Goal: Information Seeking & Learning: Check status

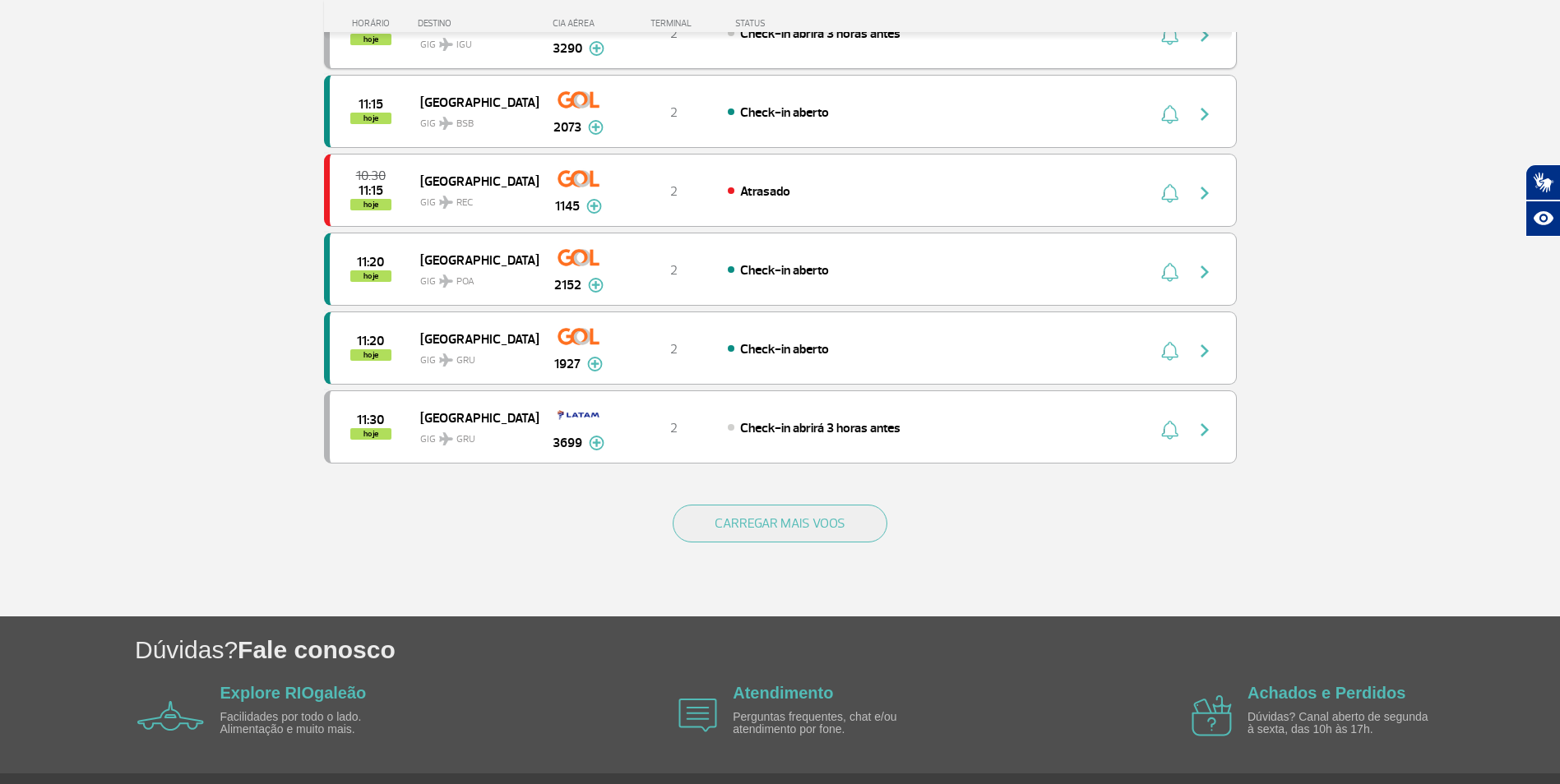
scroll to position [1397, 0]
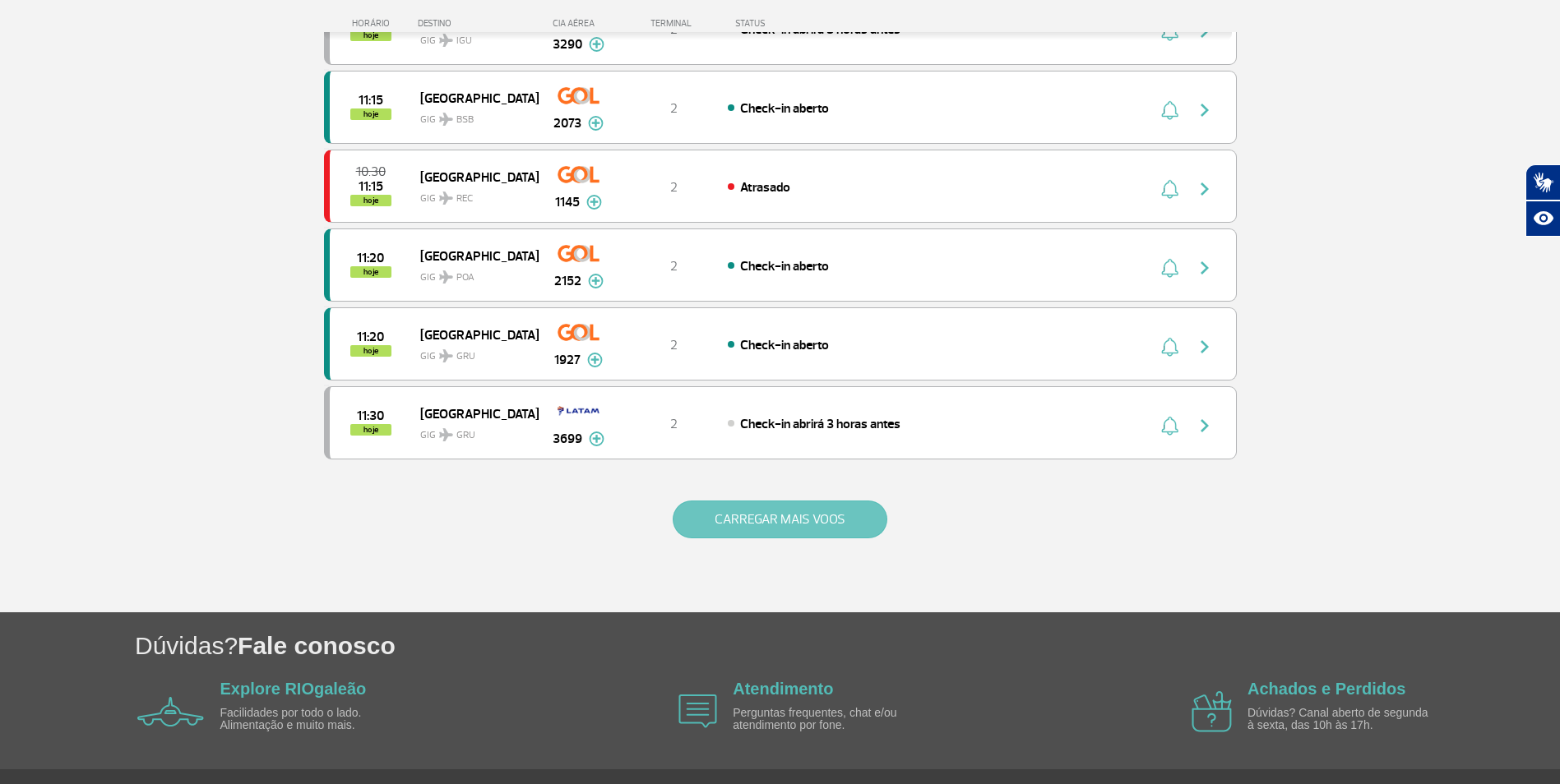
click at [764, 516] on button "CARREGAR MAIS VOOS" at bounding box center [780, 519] width 215 height 38
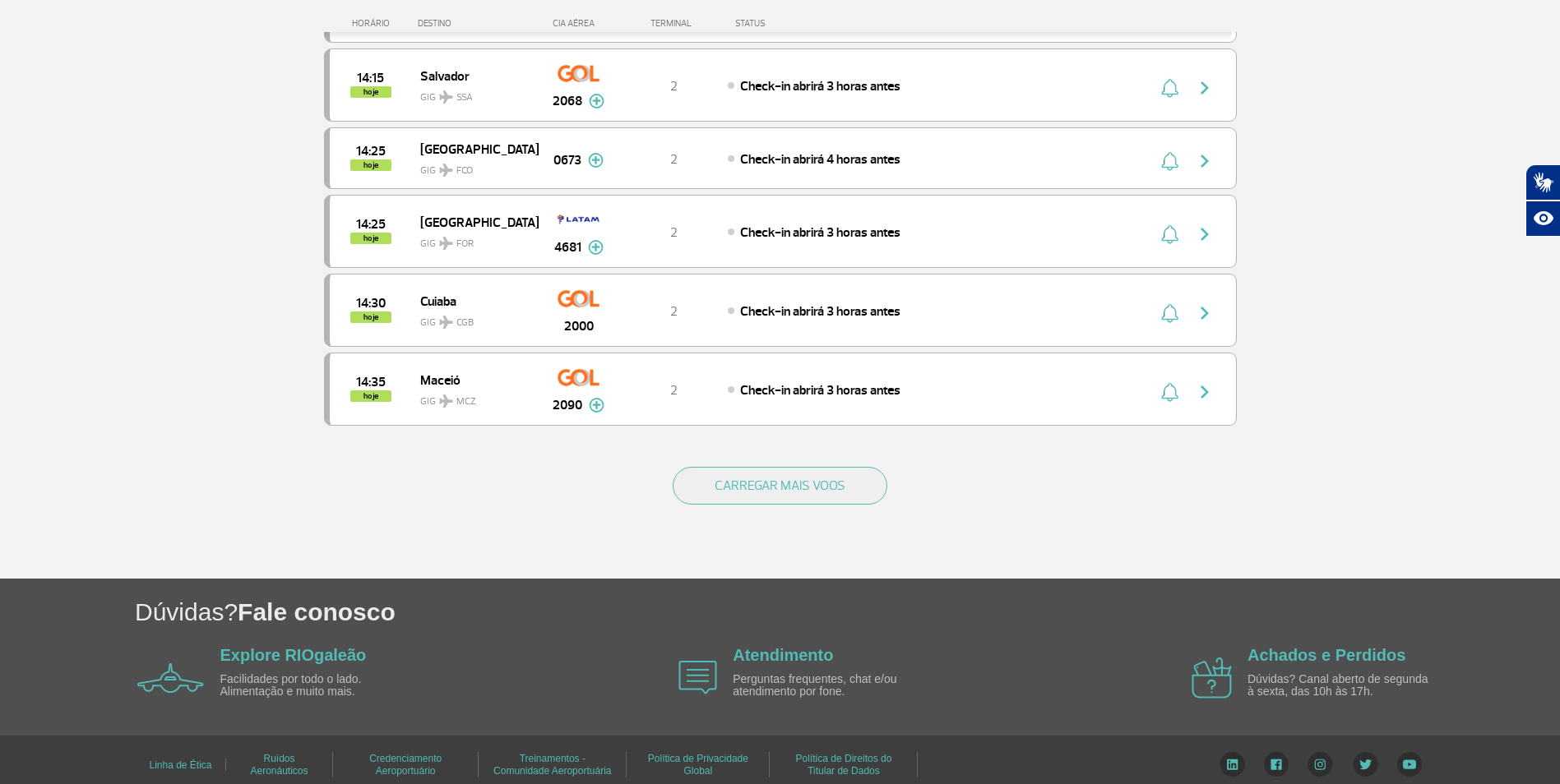
scroll to position [3009, 0]
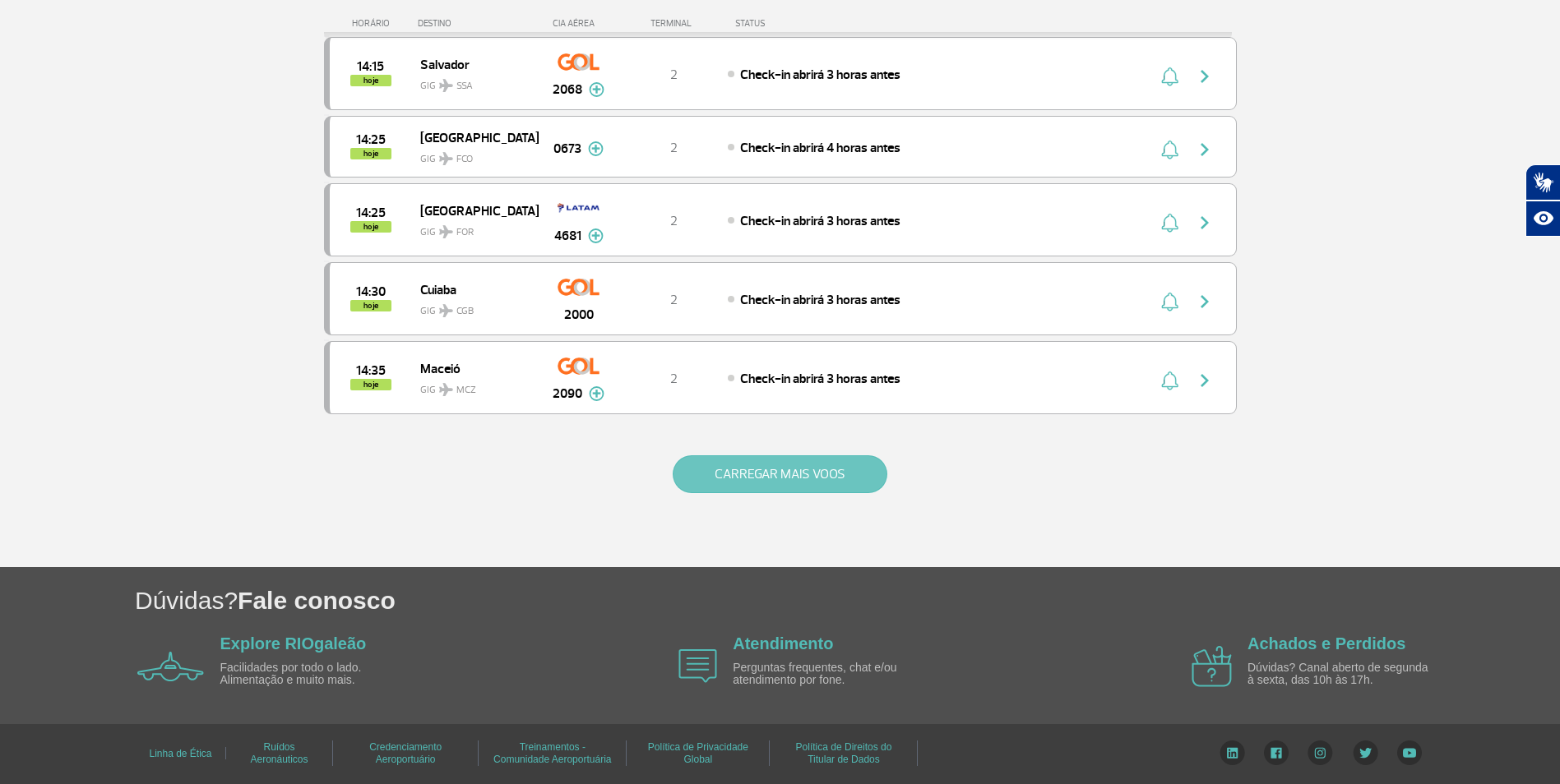
click at [764, 478] on button "CARREGAR MAIS VOOS" at bounding box center [780, 475] width 215 height 38
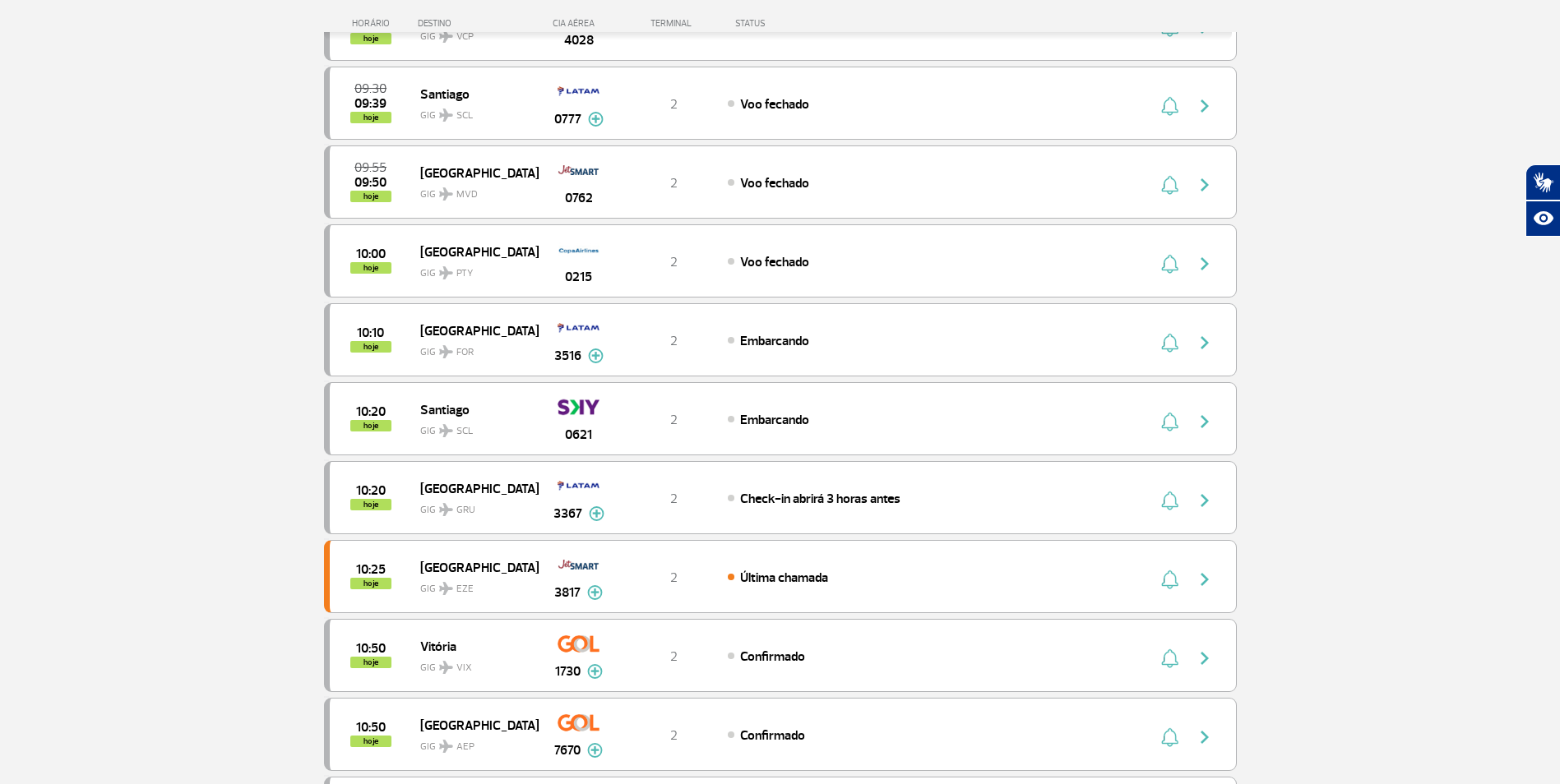
scroll to position [0, 0]
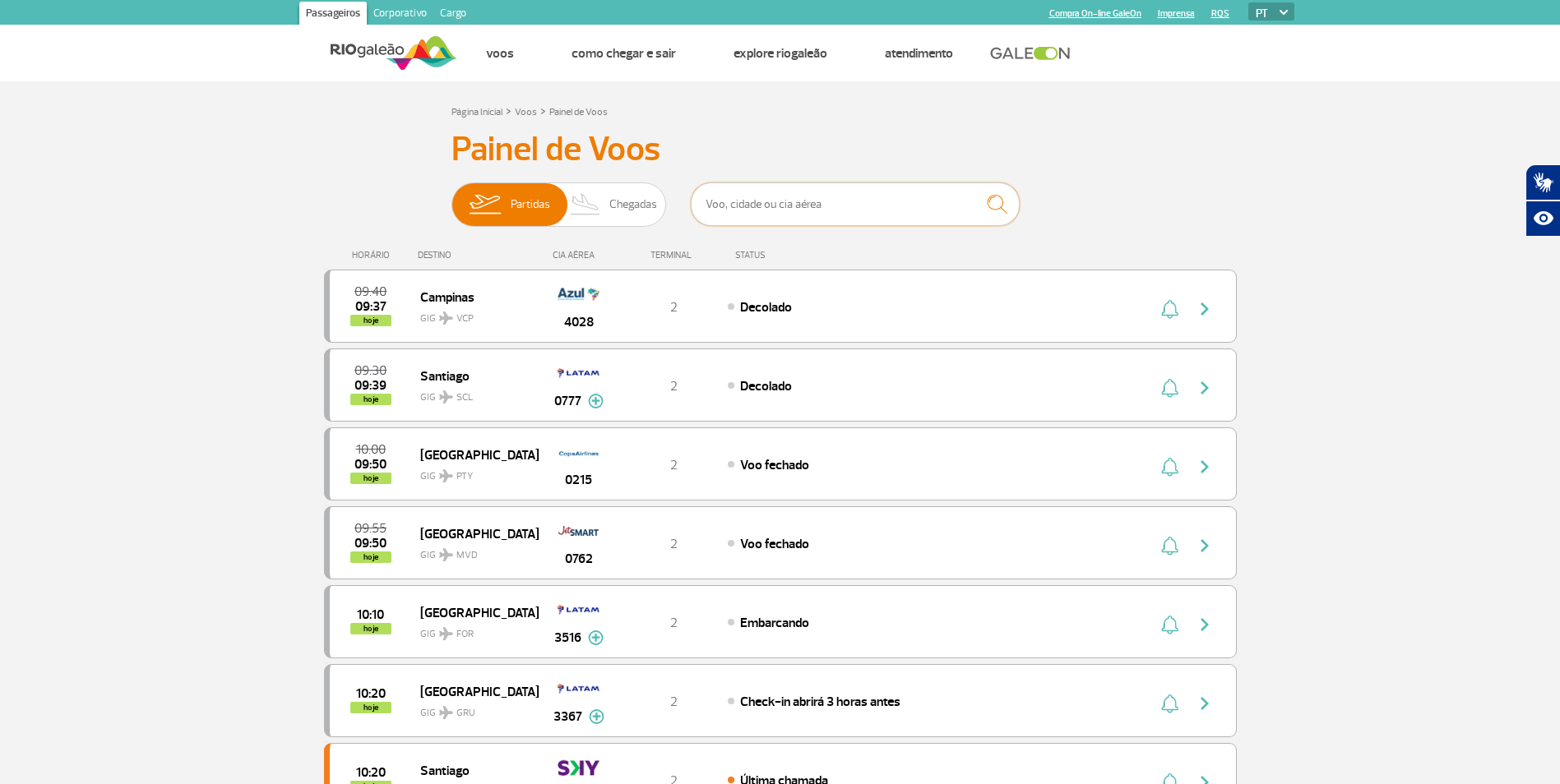
click at [833, 215] on input "text" at bounding box center [855, 204] width 329 height 44
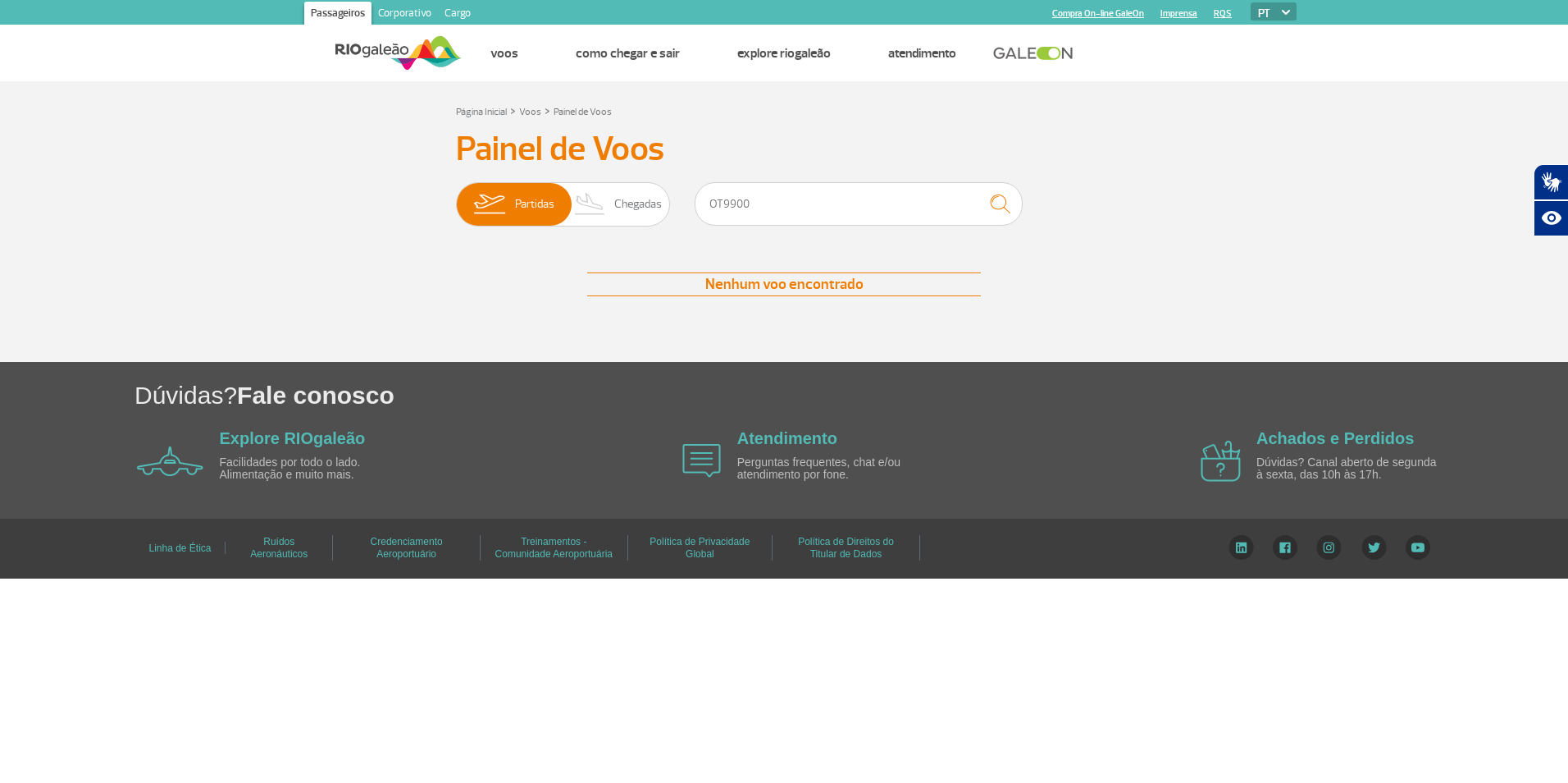
click at [288, 474] on p "Facilidades por todo o lado. Alimentação e muito mais." at bounding box center [314, 469] width 189 height 26
click at [814, 215] on input "OT9900" at bounding box center [859, 204] width 328 height 44
click at [722, 207] on input "OT9900" at bounding box center [859, 204] width 328 height 44
type input "9900"
click at [748, 204] on input "9900" at bounding box center [859, 204] width 328 height 44
